Goal: Task Accomplishment & Management: Use online tool/utility

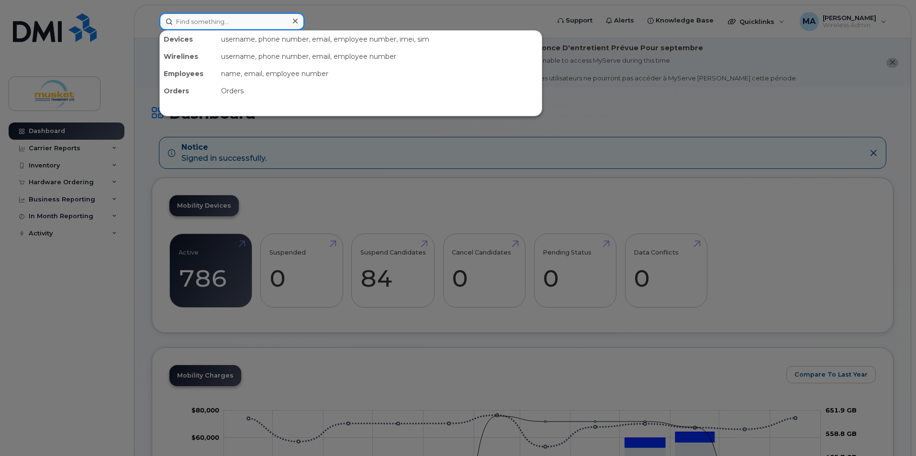
click at [210, 25] on input at bounding box center [231, 21] width 145 height 17
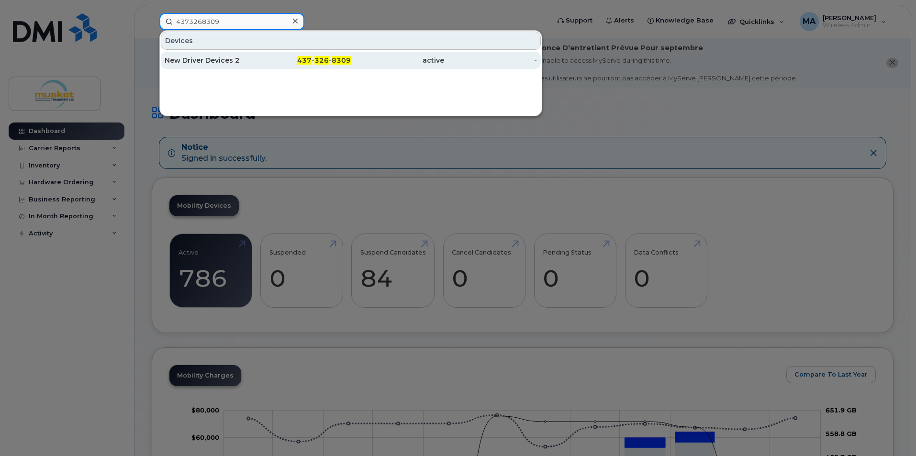
type input "4373268309"
click at [202, 59] on div "New Driver Devices 2" at bounding box center [211, 60] width 93 height 10
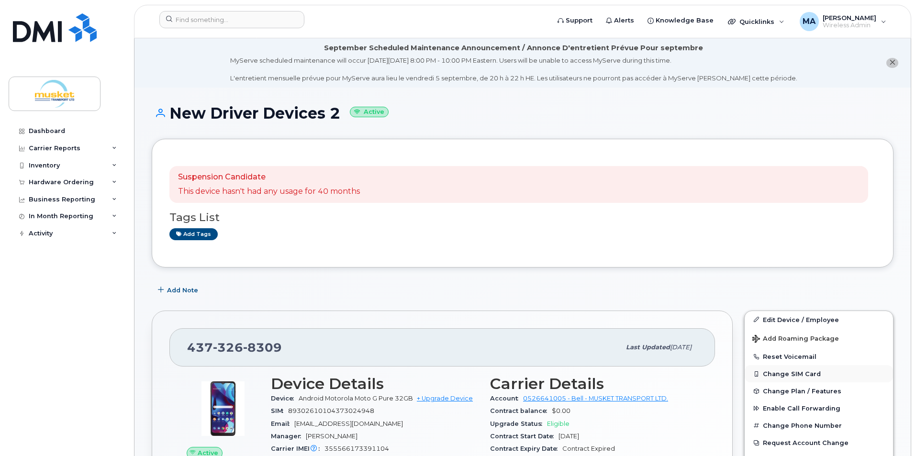
click at [804, 375] on button "Change SIM Card" at bounding box center [818, 373] width 148 height 17
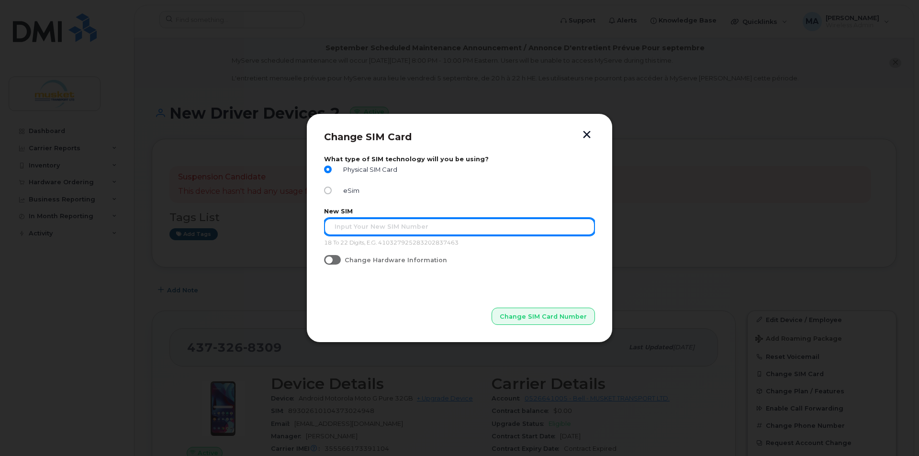
click at [387, 234] on input "text" at bounding box center [459, 226] width 271 height 17
type input "89302610206416263258"
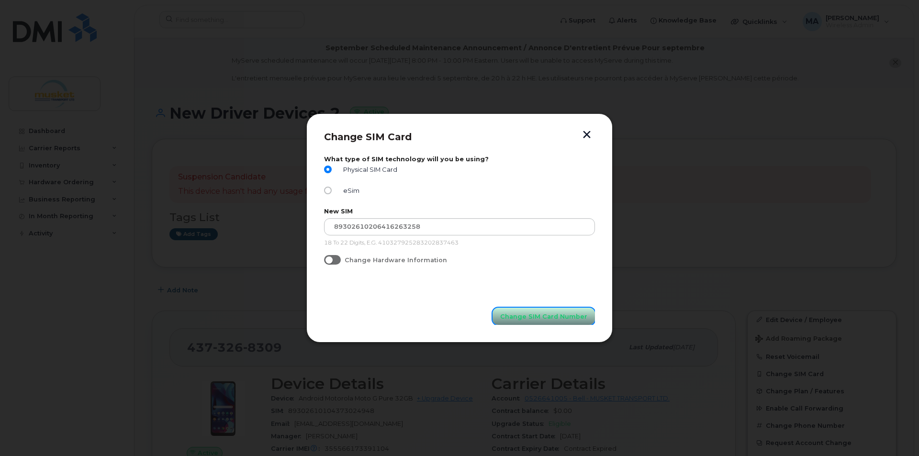
click at [566, 313] on span "Change SIM Card Number" at bounding box center [543, 316] width 87 height 9
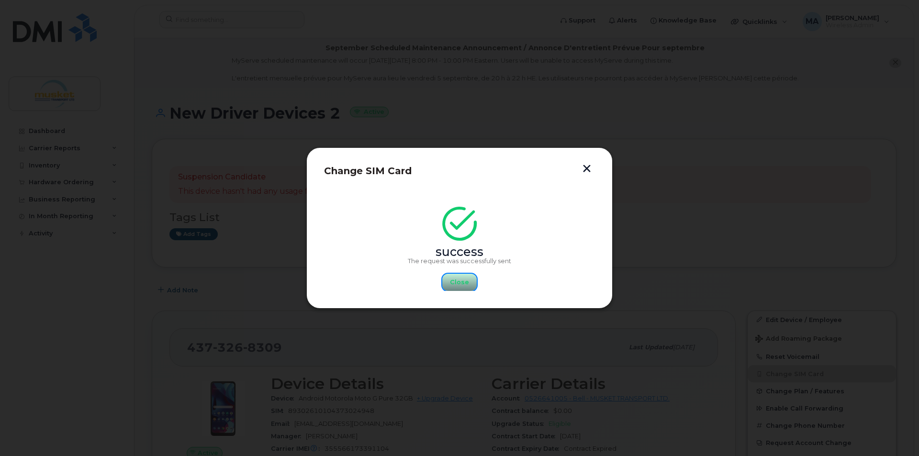
click at [455, 281] on span "Close" at bounding box center [459, 281] width 19 height 9
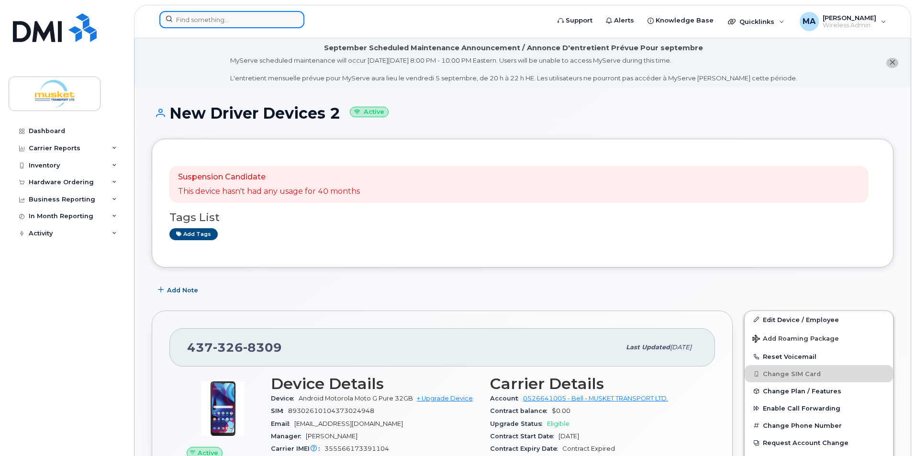
click at [205, 18] on input at bounding box center [231, 19] width 145 height 17
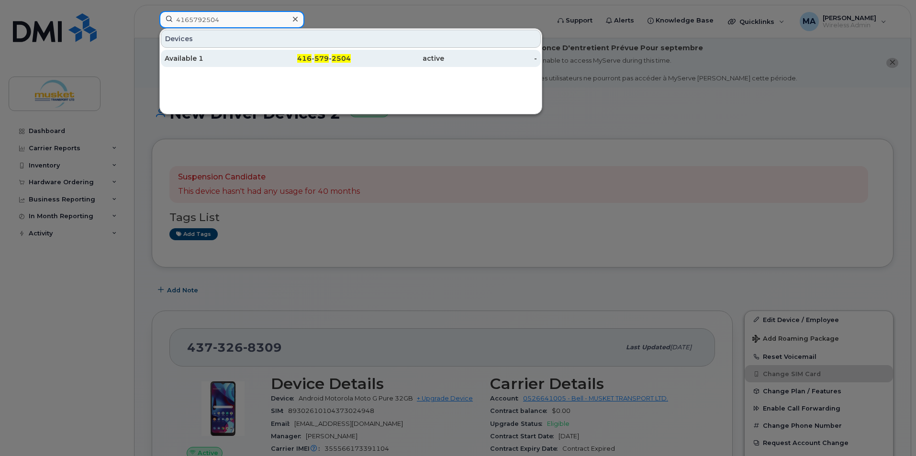
type input "4165792504"
click at [217, 55] on div "Available 1" at bounding box center [211, 59] width 93 height 10
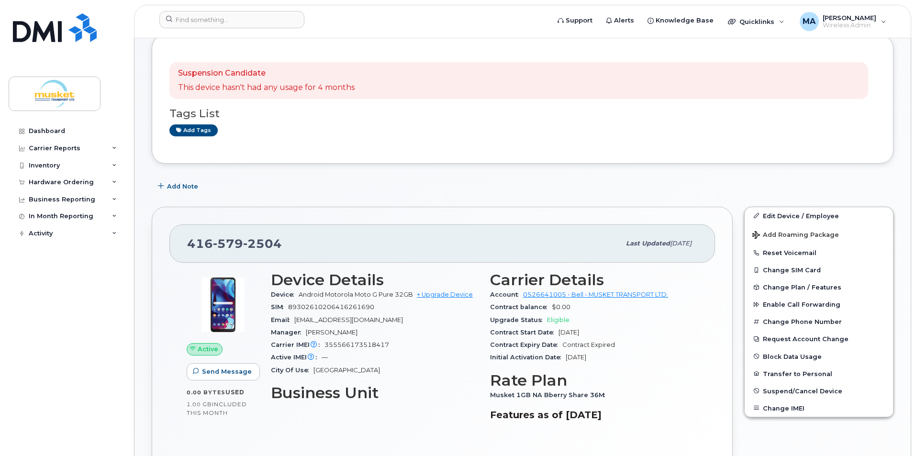
scroll to position [144, 0]
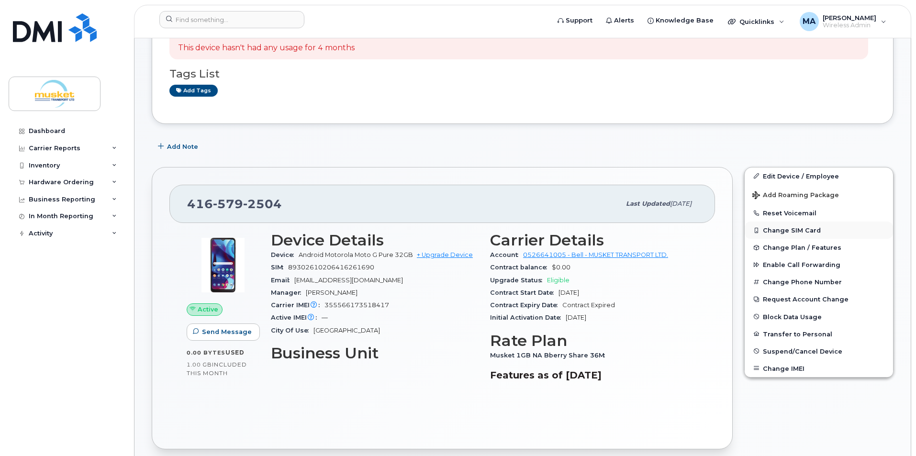
click at [784, 232] on button "Change SIM Card" at bounding box center [818, 230] width 148 height 17
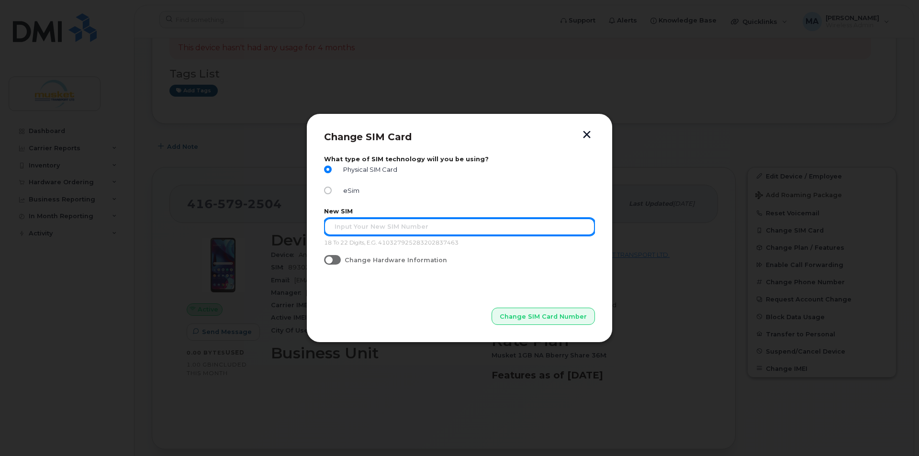
click at [379, 231] on input "text" at bounding box center [459, 226] width 271 height 17
click at [333, 220] on input "89302610206416263852" at bounding box center [459, 226] width 271 height 17
type input "89302610206416263852"
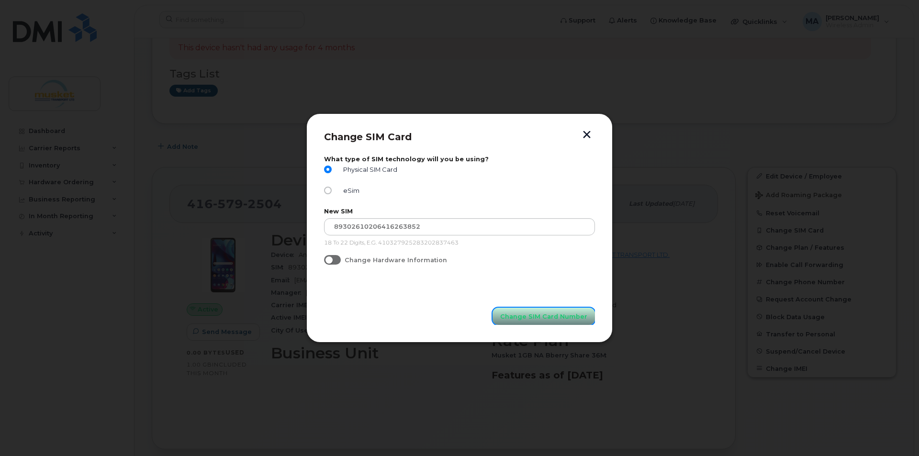
click at [565, 323] on button "Change SIM Card Number" at bounding box center [543, 316] width 102 height 17
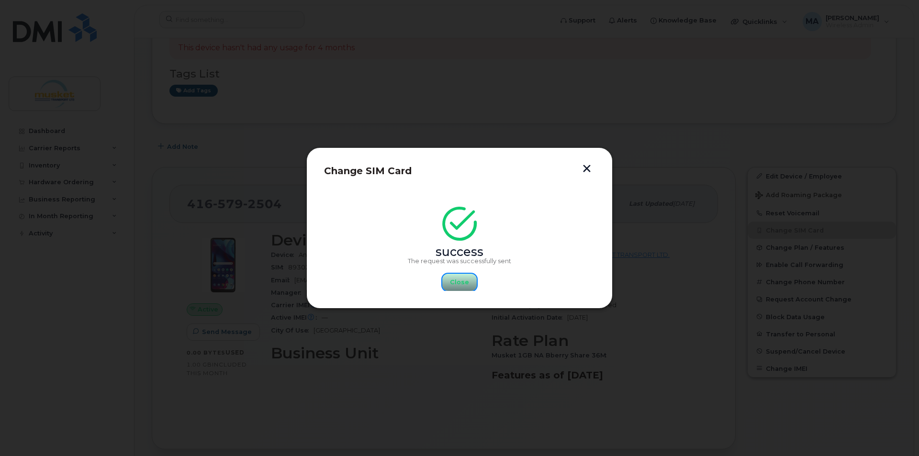
click at [466, 288] on button "Close" at bounding box center [459, 282] width 34 height 17
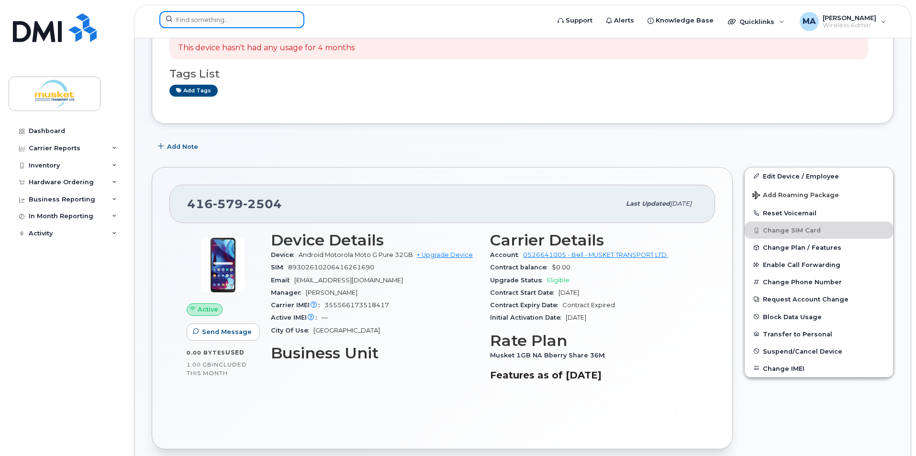
click at [188, 21] on input at bounding box center [231, 19] width 145 height 17
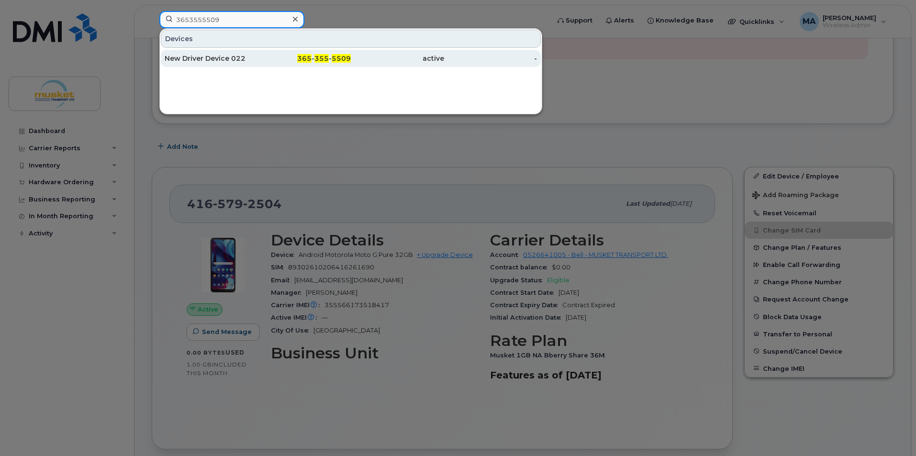
type input "3653555509"
click at [205, 56] on div "New Driver Device 022" at bounding box center [211, 59] width 93 height 10
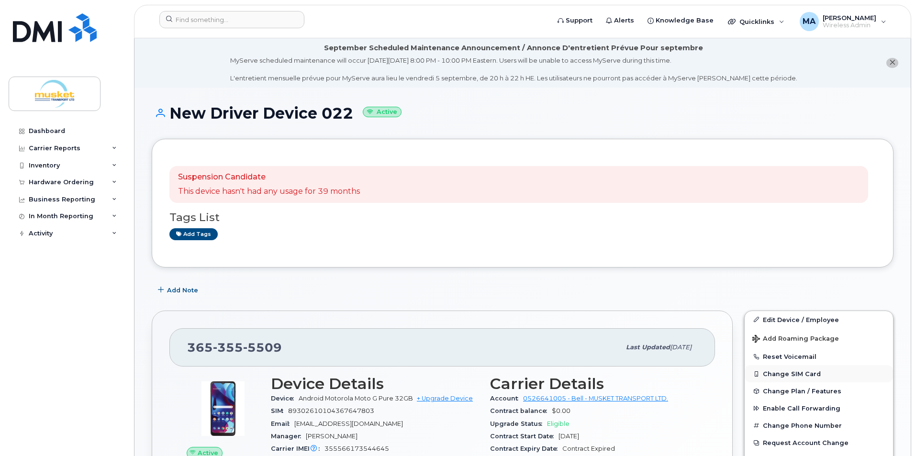
click at [796, 372] on button "Change SIM Card" at bounding box center [818, 373] width 148 height 17
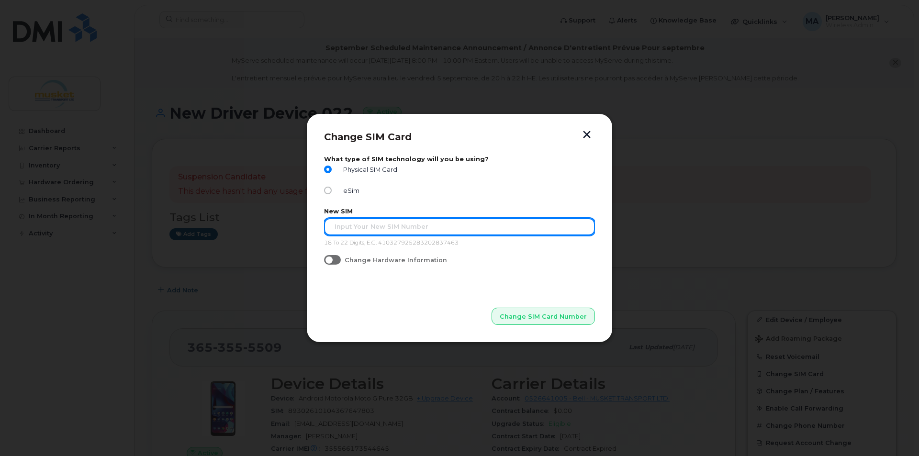
click at [390, 230] on input "text" at bounding box center [459, 226] width 271 height 17
click at [331, 224] on input "89302610206416262797" at bounding box center [459, 226] width 271 height 17
type input "89302610206416262797"
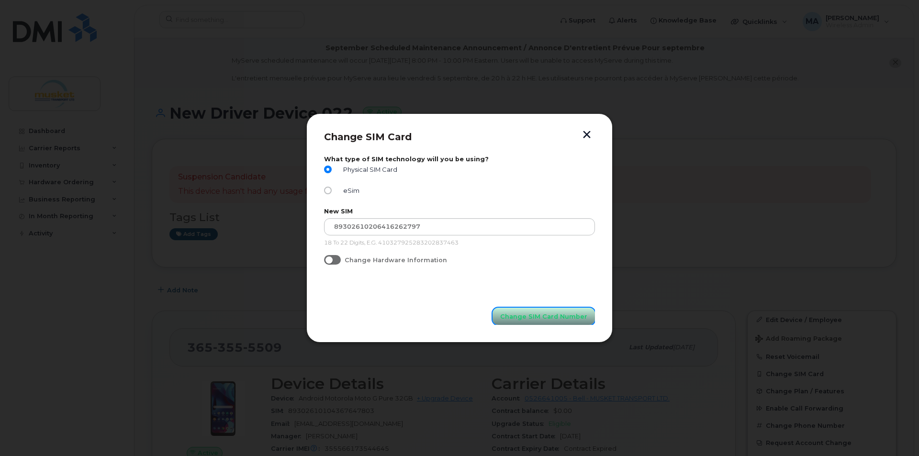
click at [545, 309] on button "Change SIM Card Number" at bounding box center [543, 316] width 102 height 17
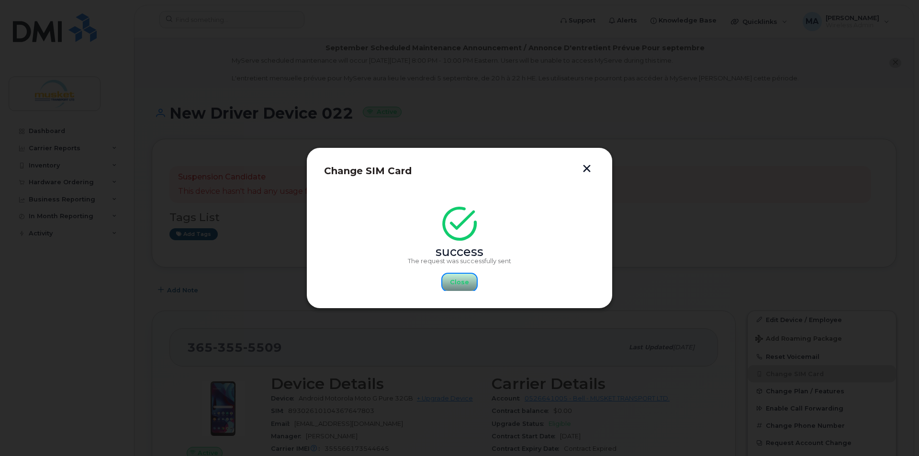
click at [458, 284] on span "Close" at bounding box center [459, 281] width 19 height 9
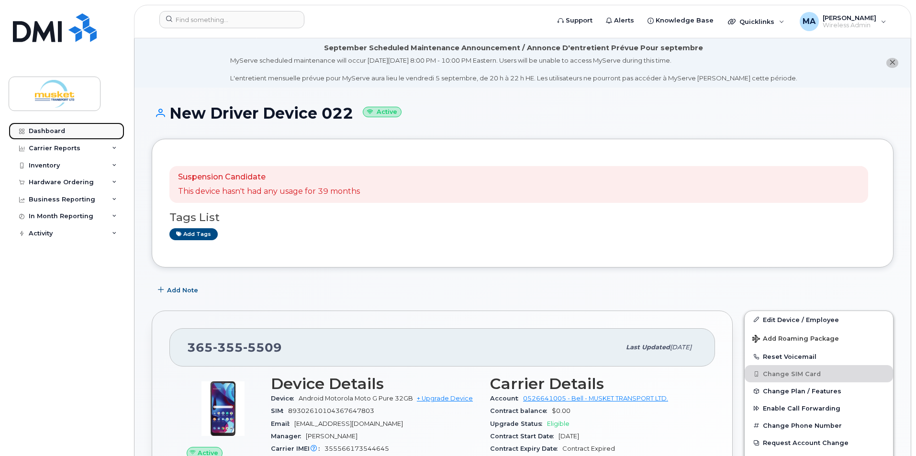
click at [28, 131] on link "Dashboard" at bounding box center [67, 130] width 116 height 17
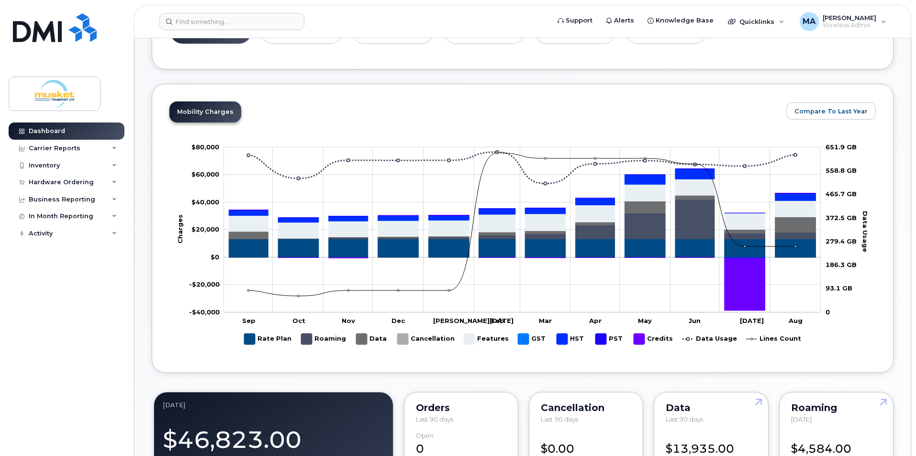
scroll to position [96, 0]
